Goal: Task Accomplishment & Management: Manage account settings

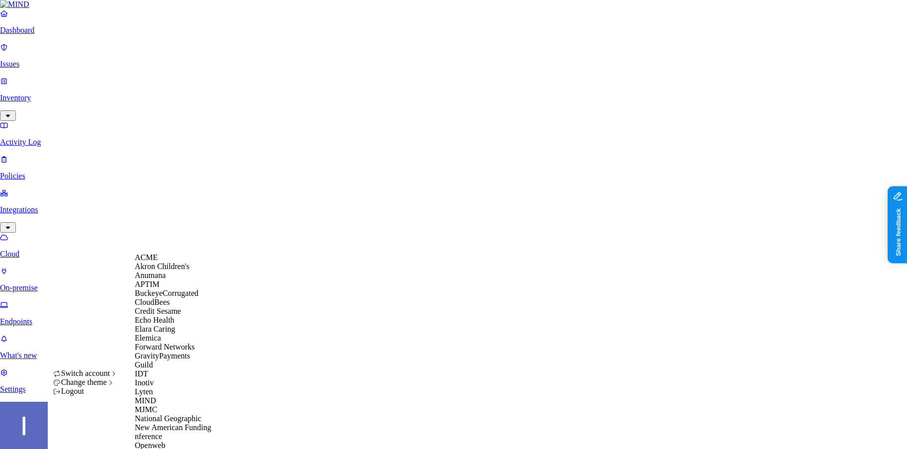
scroll to position [386, 0]
click at [55, 225] on nav "Dashboard Issues Inventory Activity Log Policies Integrations Cloud On-premise …" at bounding box center [453, 201] width 907 height 385
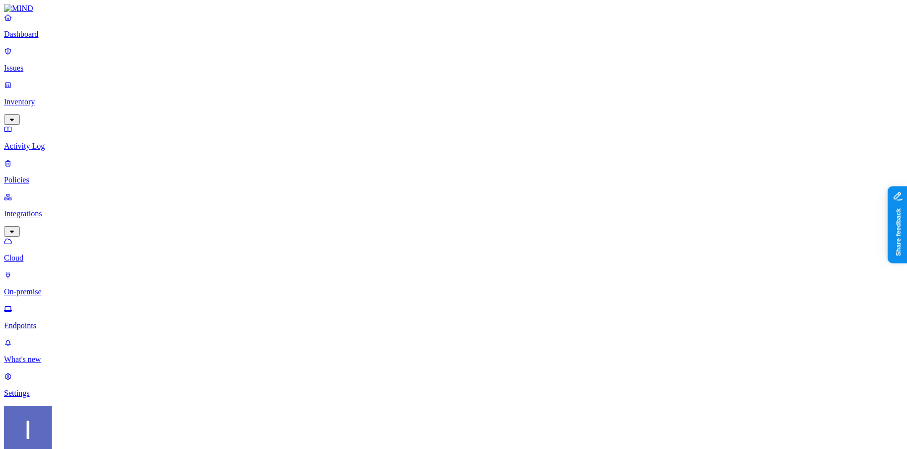
click at [40, 175] on p "Policies" at bounding box center [453, 179] width 899 height 9
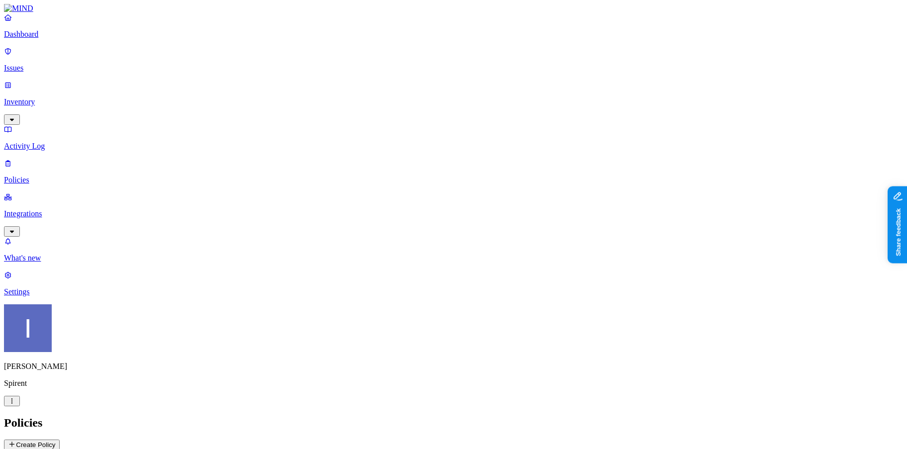
click at [332, 86] on div "Insider threat" at bounding box center [332, 99] width 0 height 27
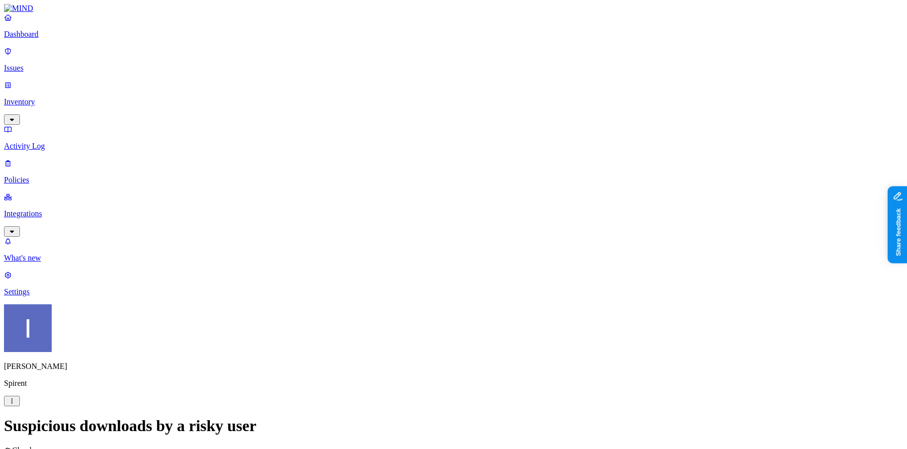
scroll to position [71, 0]
